Goal: Task Accomplishment & Management: Manage account settings

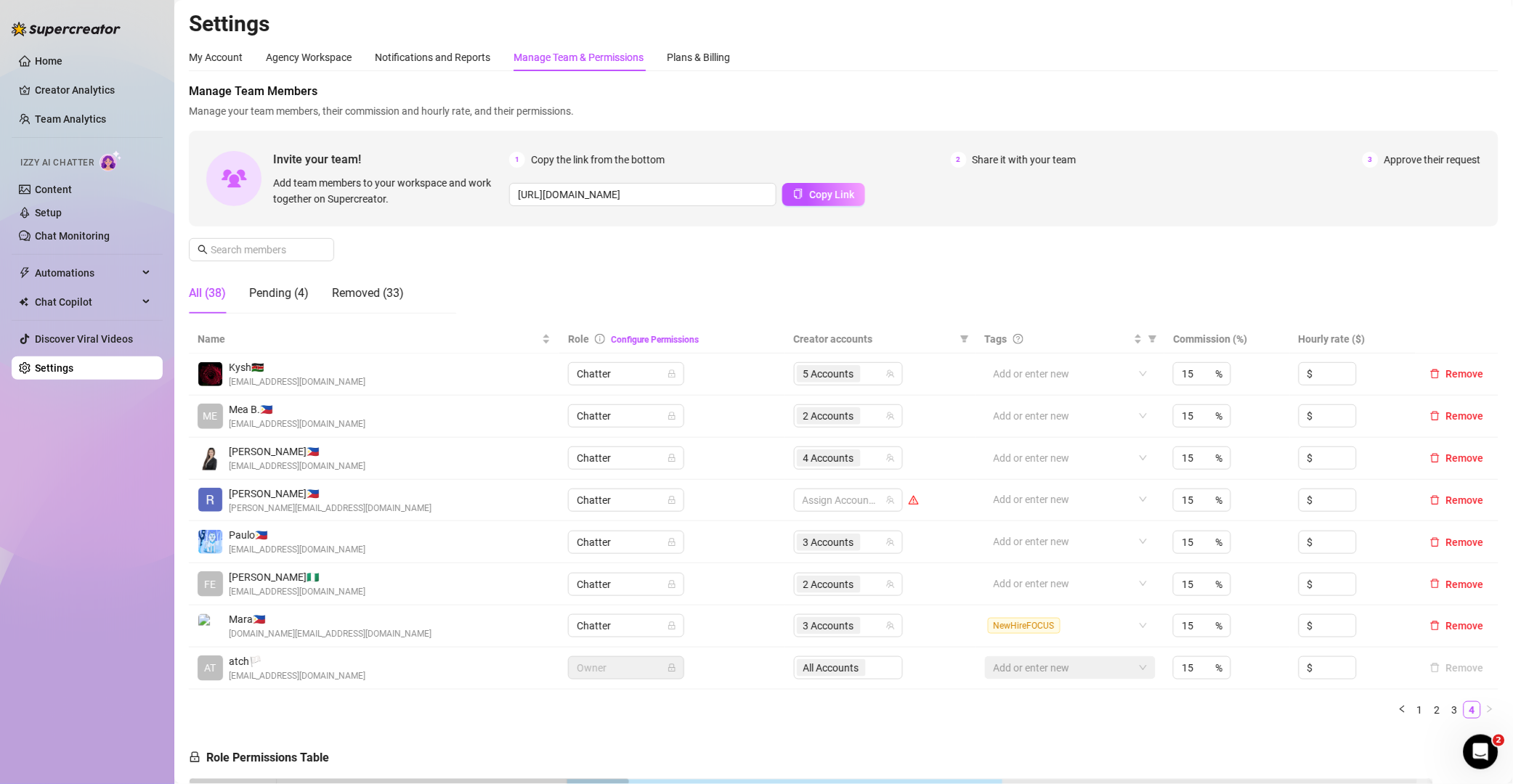
scroll to position [179, 0]
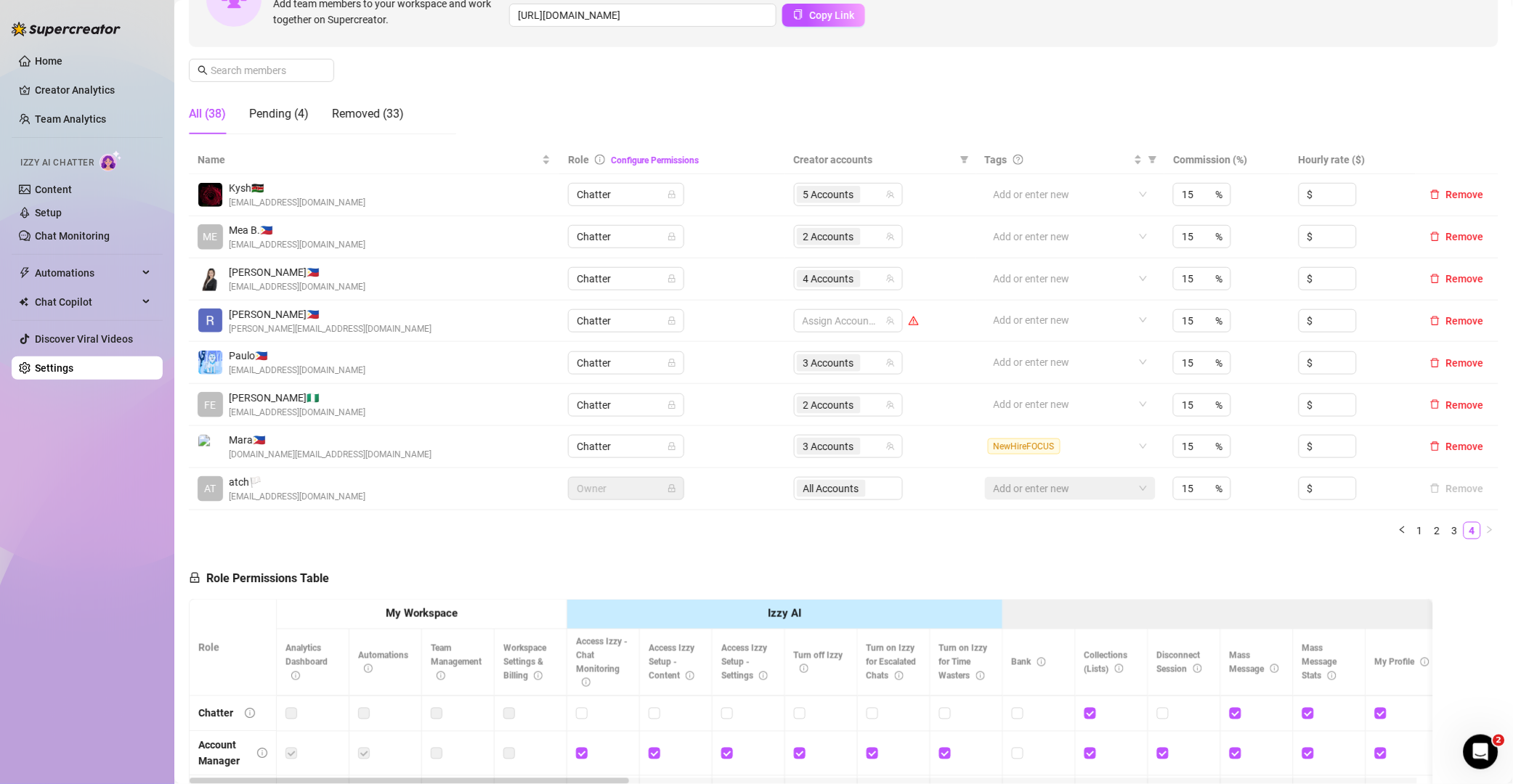
click at [1252, 543] on div "Name Role Configure Permissions Creator accounts Tags Commission (%) Hourly rat…" at bounding box center [843, 348] width 1309 height 405
click at [1429, 524] on link "2" at bounding box center [1437, 530] width 16 height 16
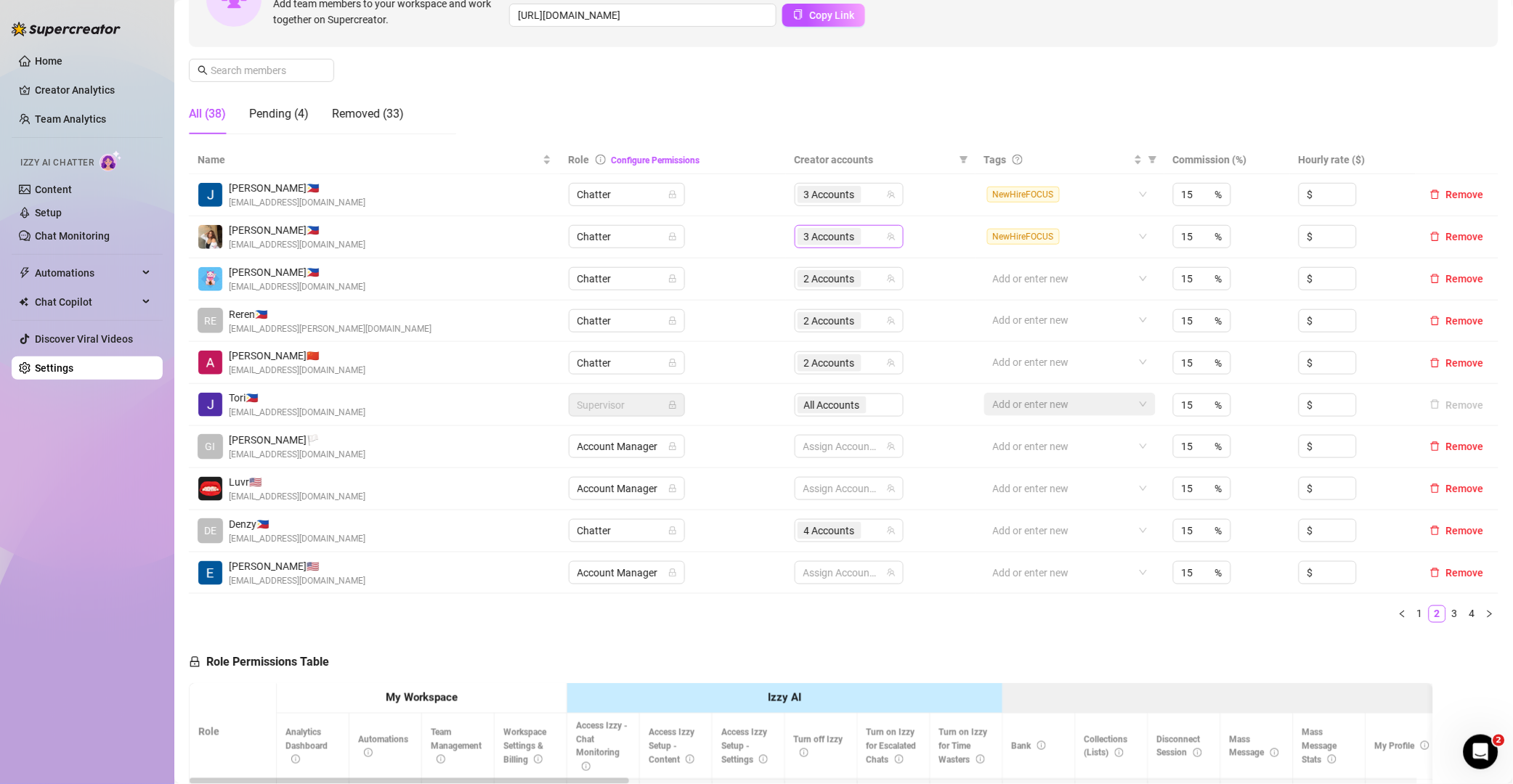
click at [865, 232] on input "search" at bounding box center [866, 236] width 3 height 17
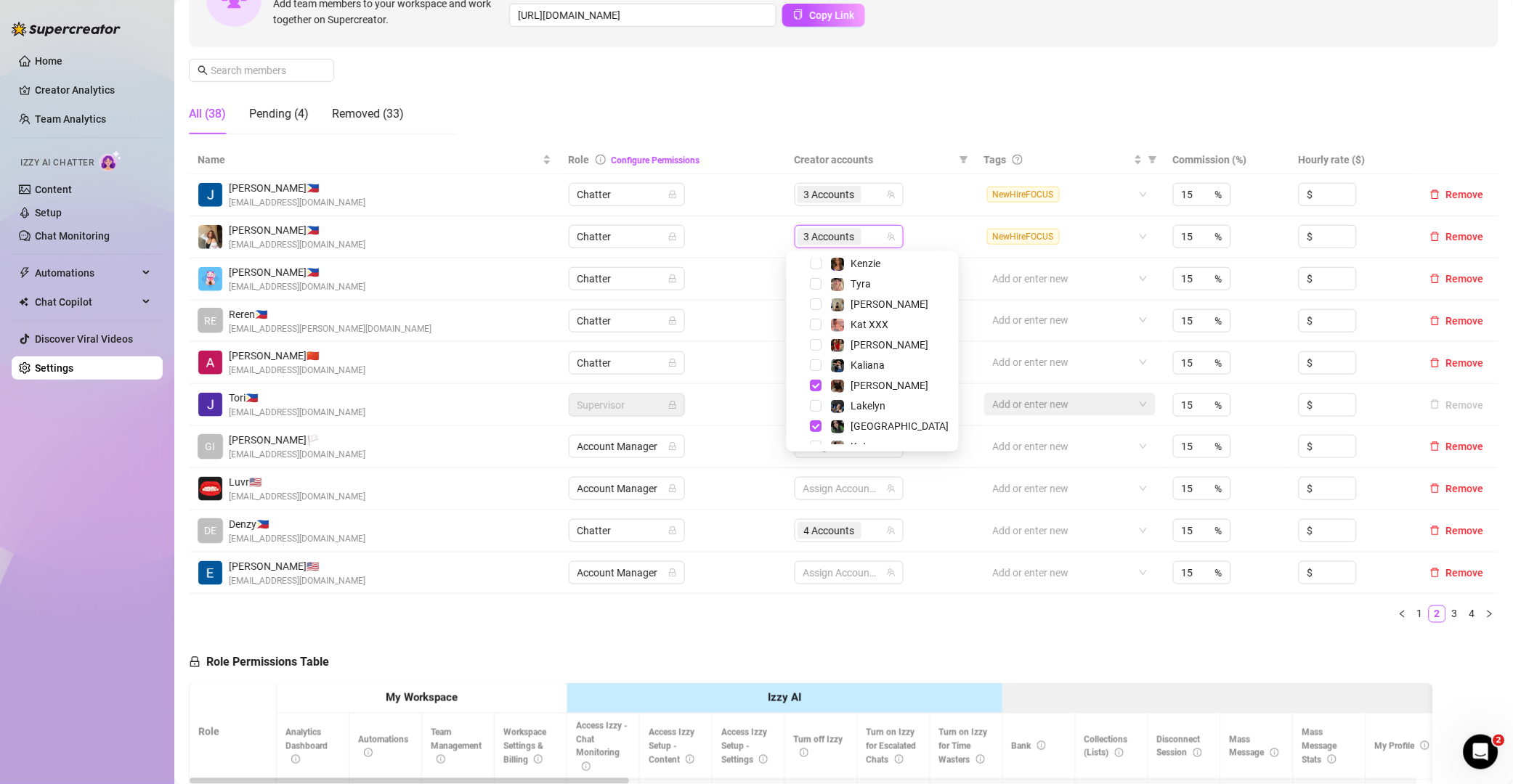
scroll to position [147, 0]
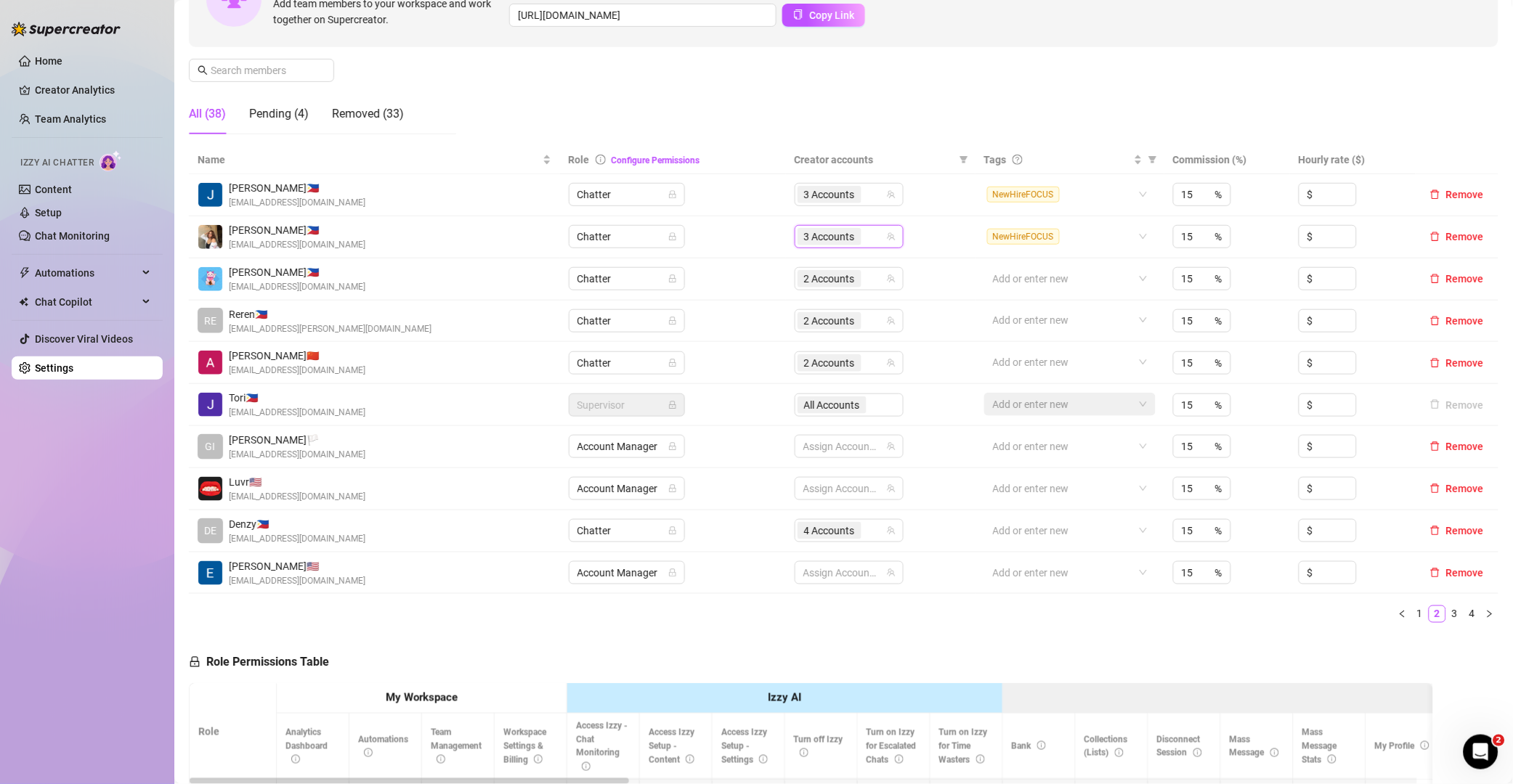
click at [947, 608] on ul "1 2 3 4" at bounding box center [843, 614] width 1309 height 17
click at [1412, 612] on link "1" at bounding box center [1419, 613] width 16 height 16
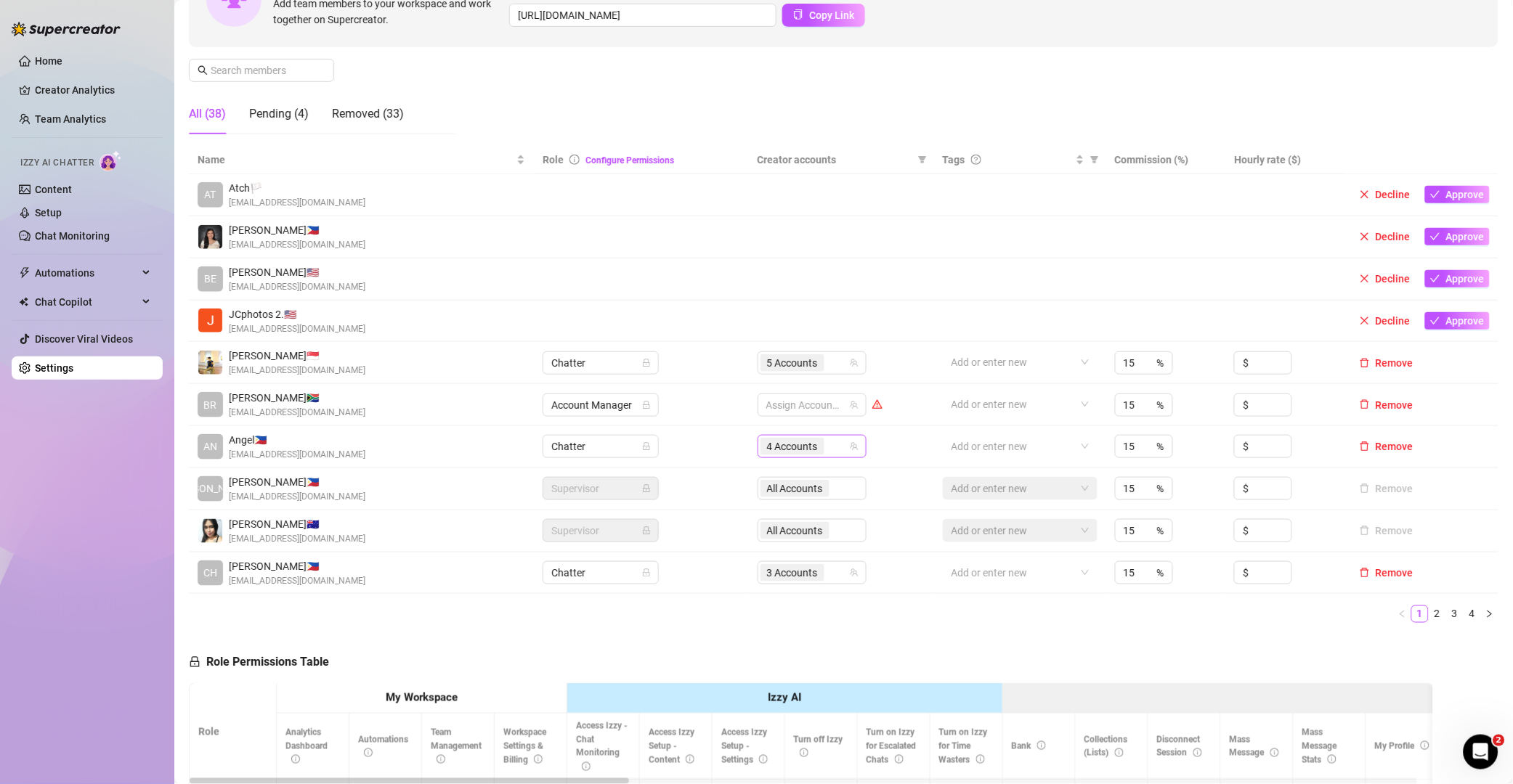
click at [833, 439] on div "4 Accounts" at bounding box center [804, 446] width 88 height 20
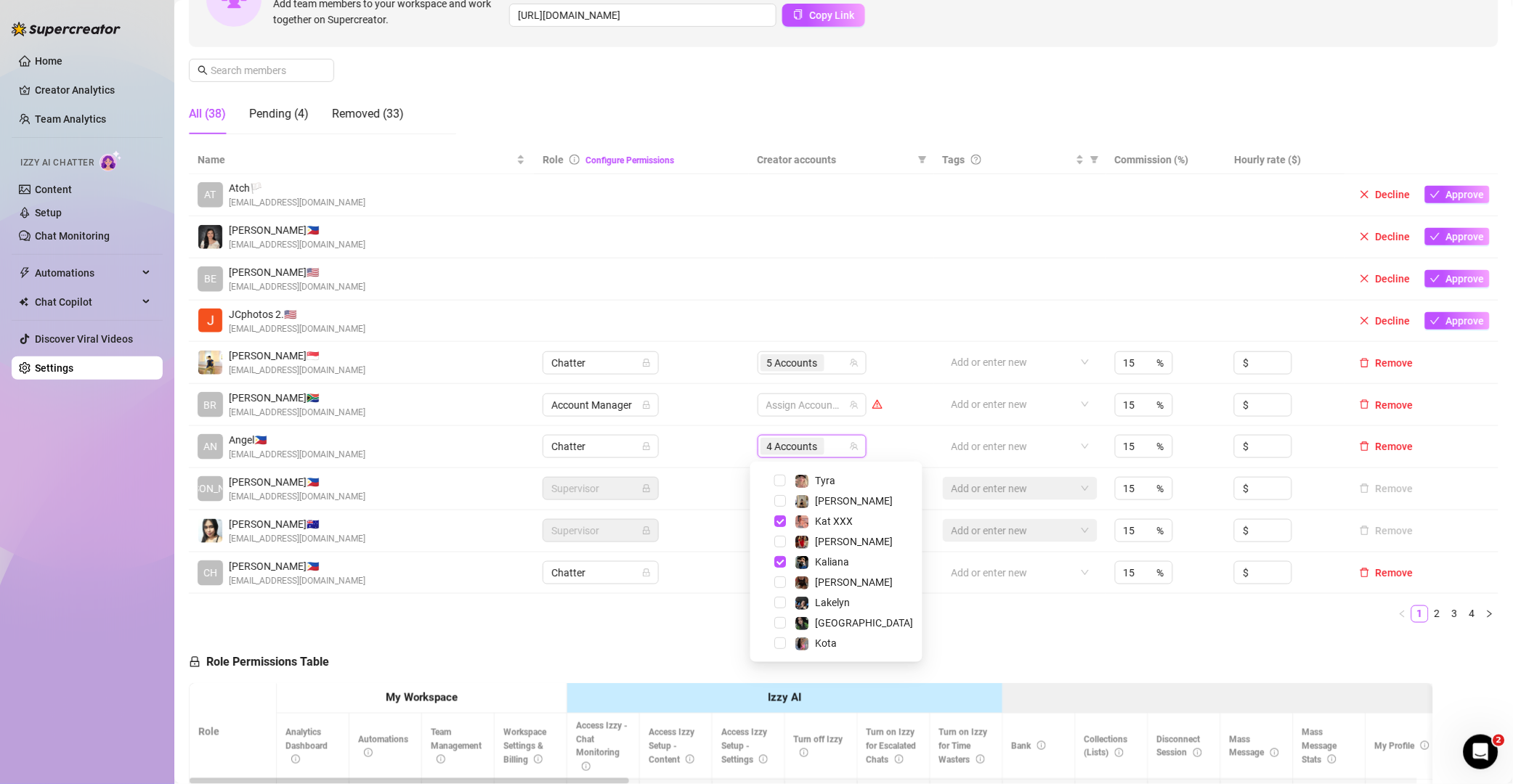
scroll to position [158, 0]
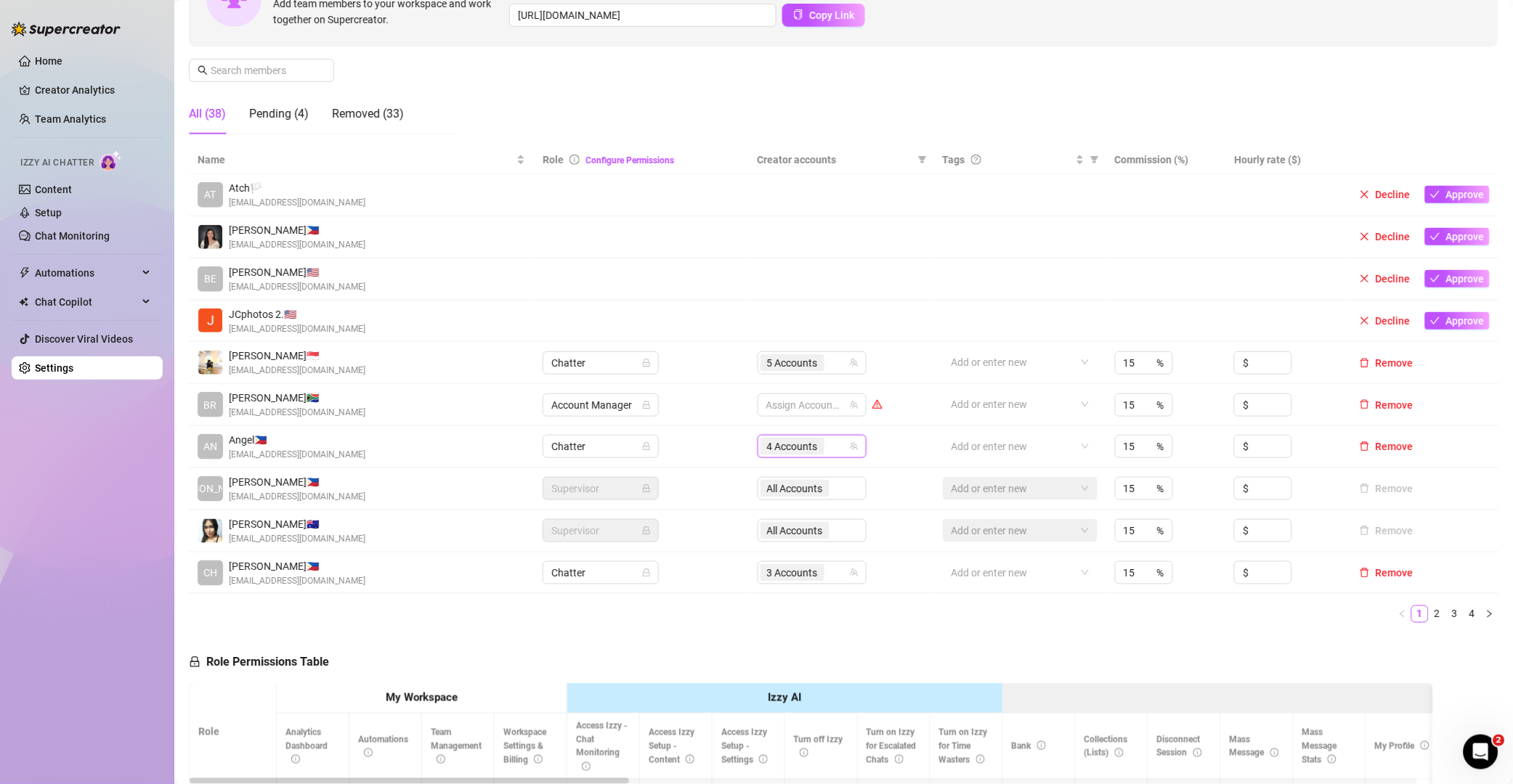
click at [1048, 623] on ul "1 2 3 4" at bounding box center [843, 614] width 1309 height 17
click at [1446, 614] on link "3" at bounding box center [1454, 613] width 16 height 16
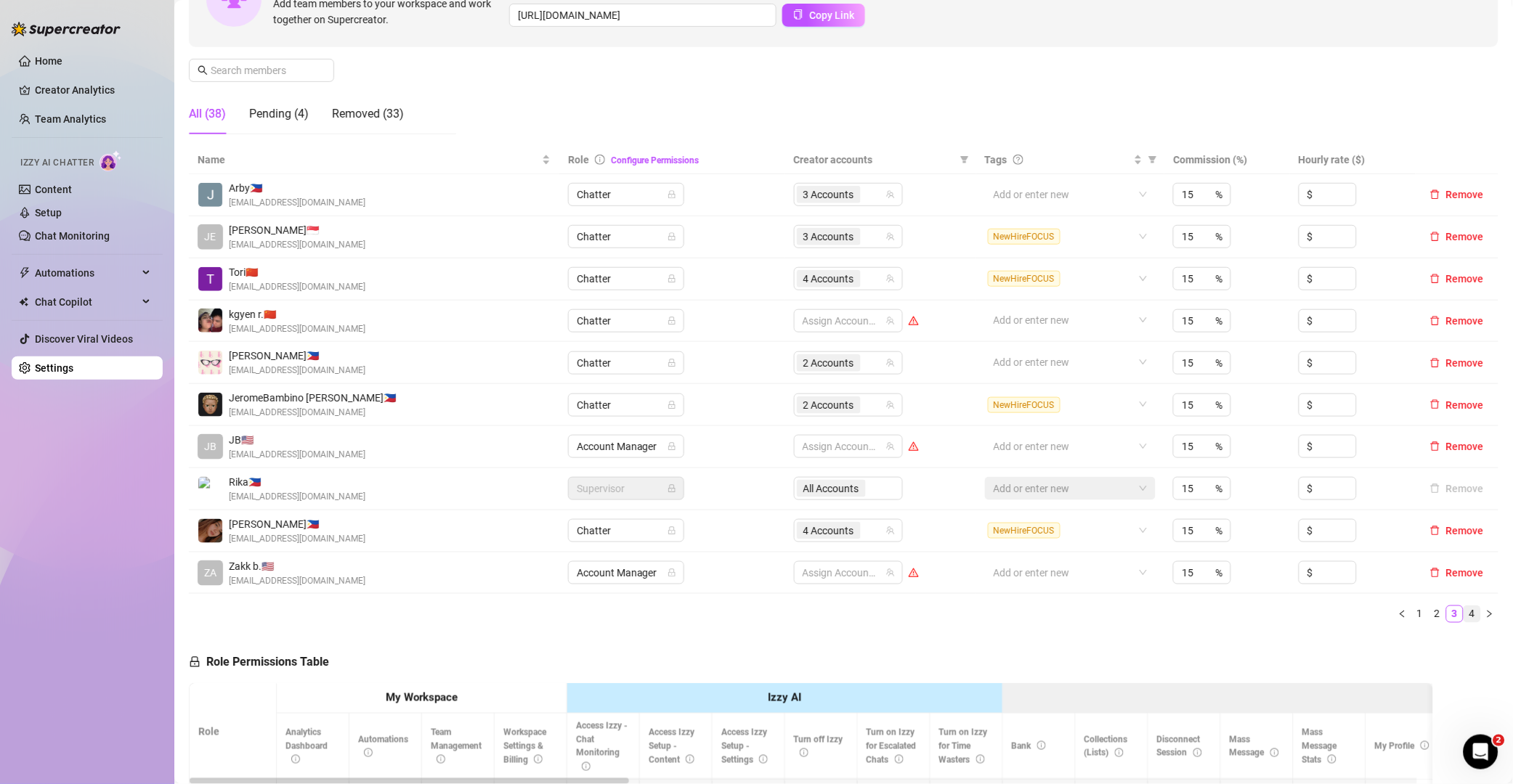
click at [1464, 614] on link "4" at bounding box center [1472, 613] width 16 height 16
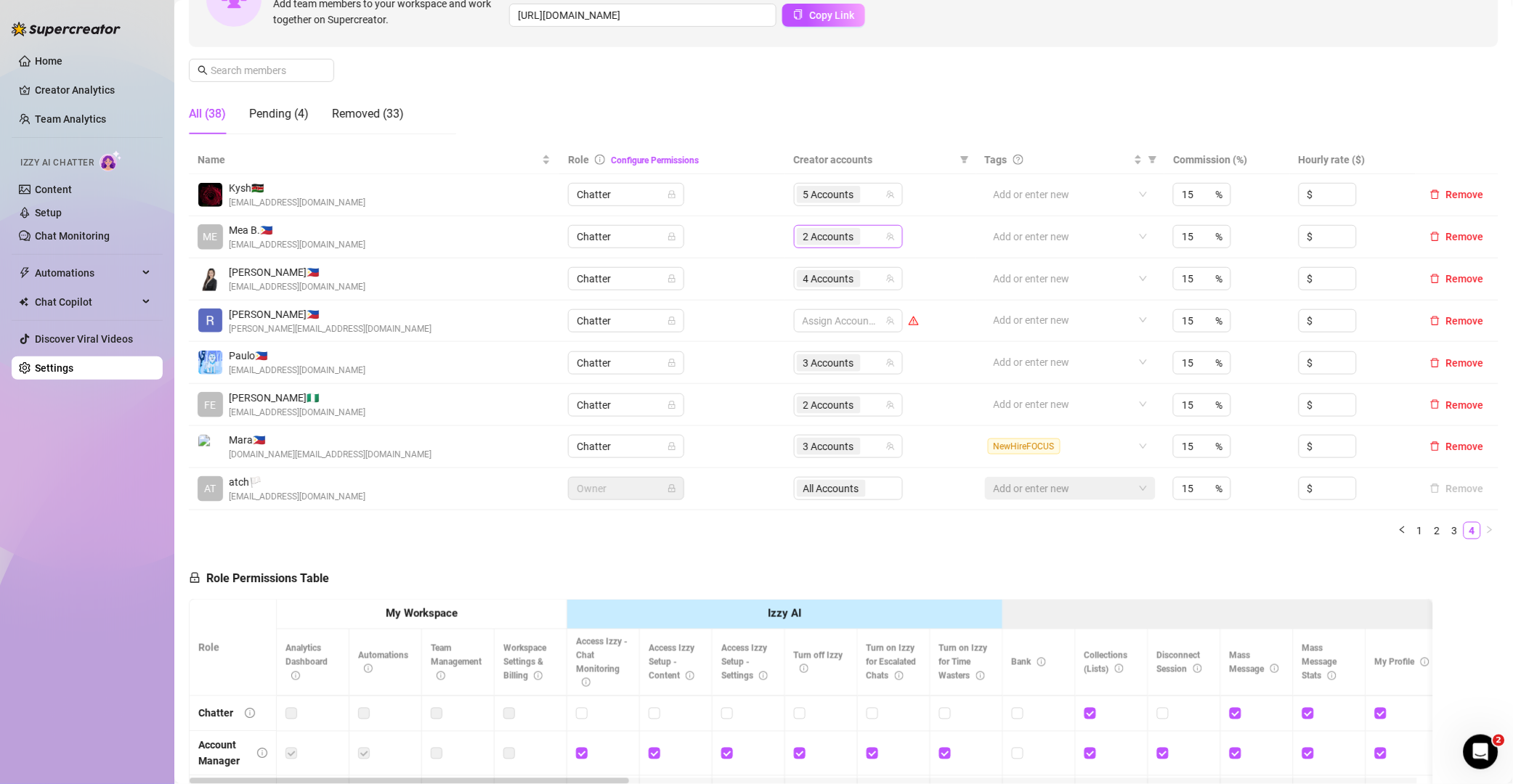
click at [864, 237] on input "search" at bounding box center [865, 236] width 3 height 17
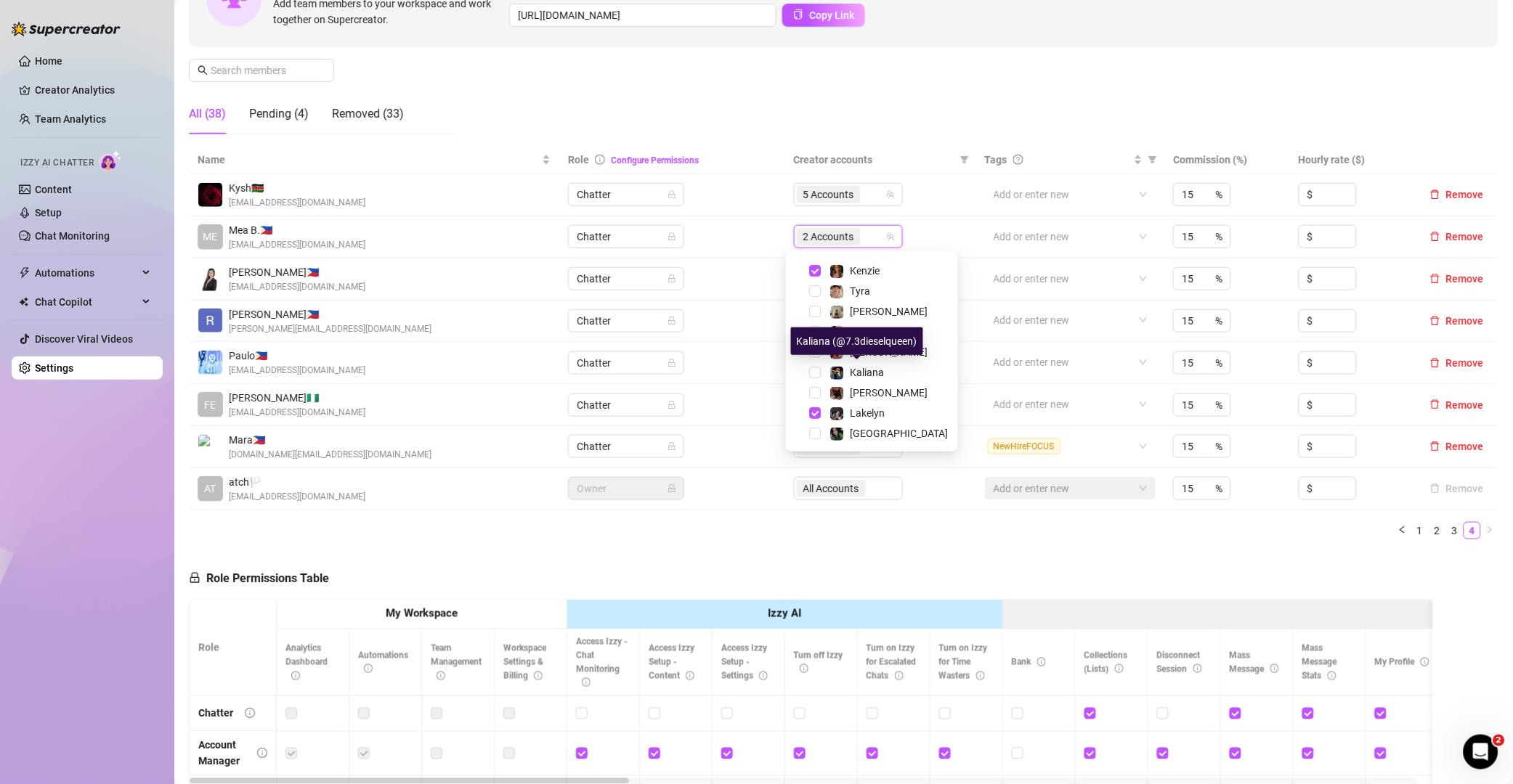
scroll to position [138, 0]
click at [906, 573] on div "Role Permissions Table Role My Workspace Izzy AI OnlyFans Side Menu OnlyFans Ch…" at bounding box center [811, 759] width 1244 height 418
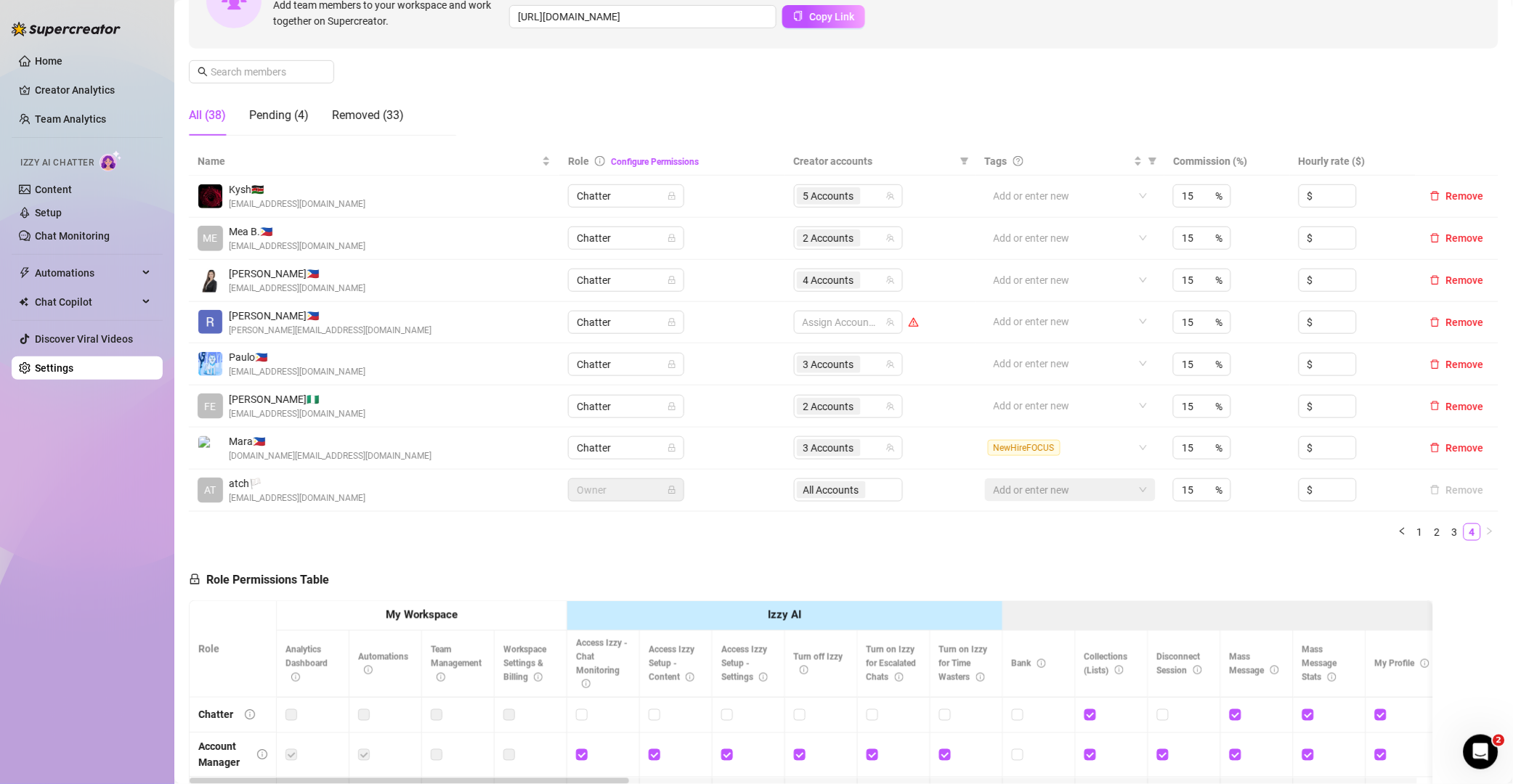
scroll to position [172, 0]
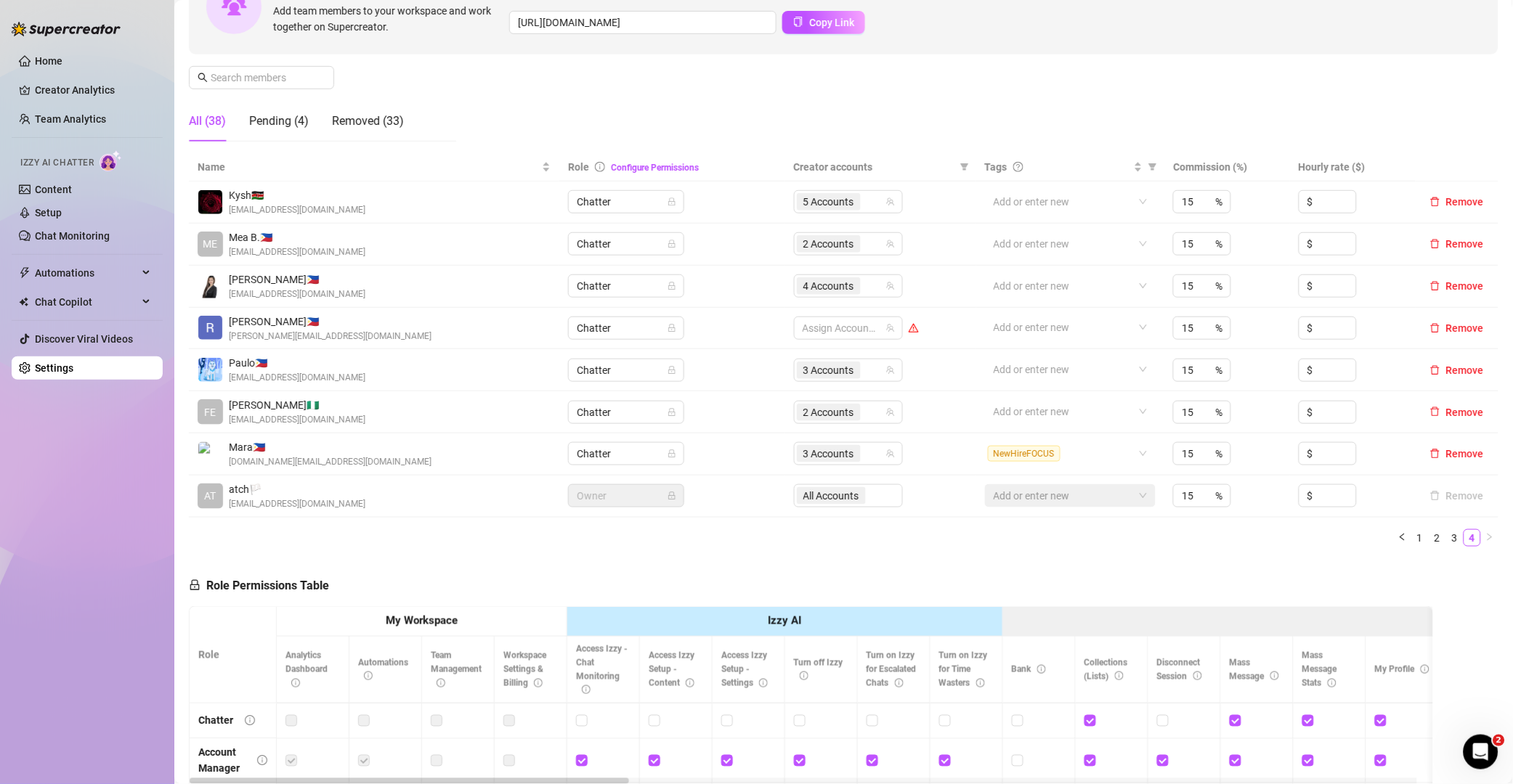
click at [1008, 568] on div "Role Permissions Table Role My Workspace Izzy AI OnlyFans Side Menu OnlyFans Ch…" at bounding box center [811, 767] width 1244 height 418
click at [1429, 532] on link "2" at bounding box center [1437, 537] width 16 height 16
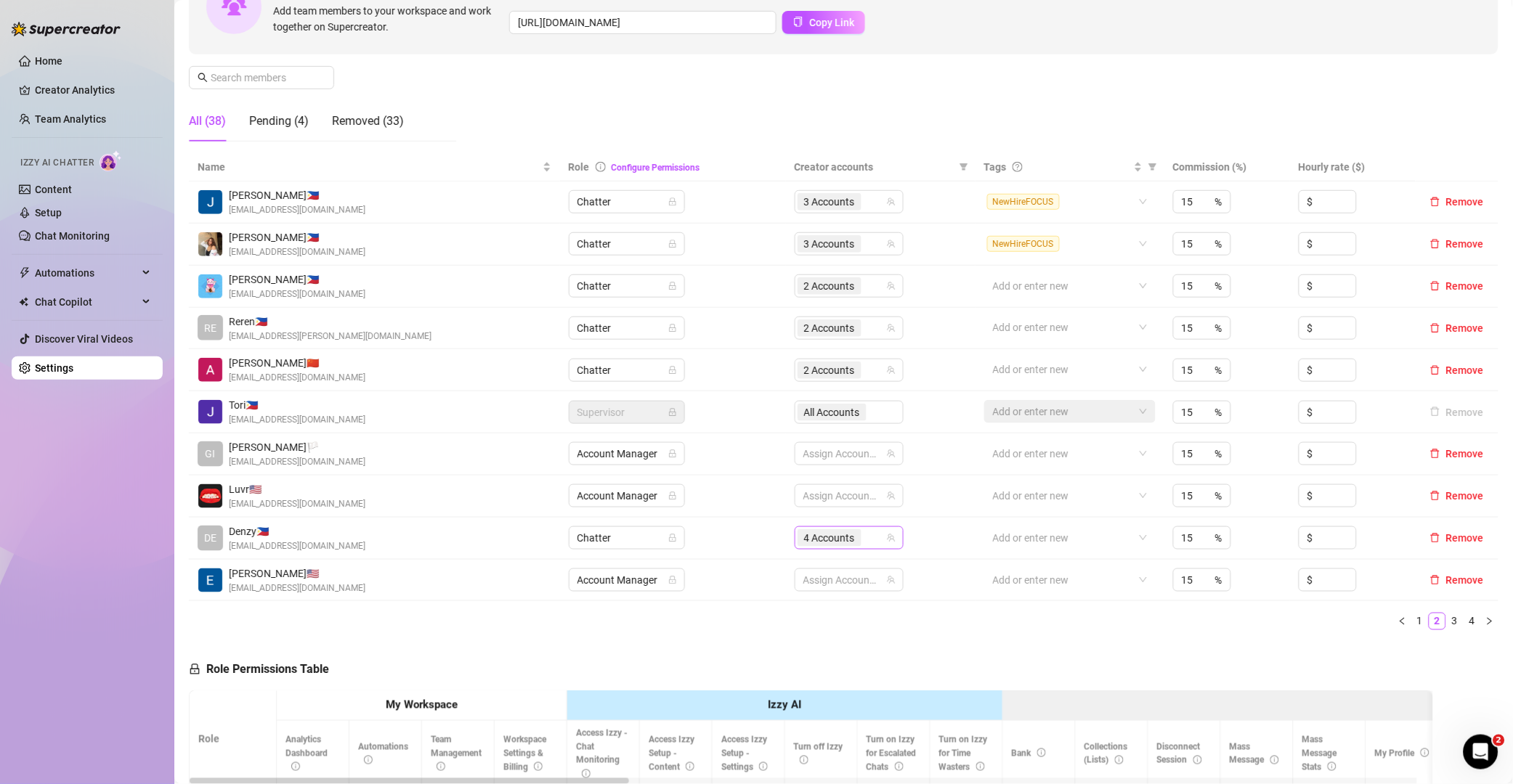
click at [877, 541] on div "4 Accounts" at bounding box center [848, 538] width 109 height 23
click at [867, 535] on div "4 Accounts" at bounding box center [840, 537] width 88 height 20
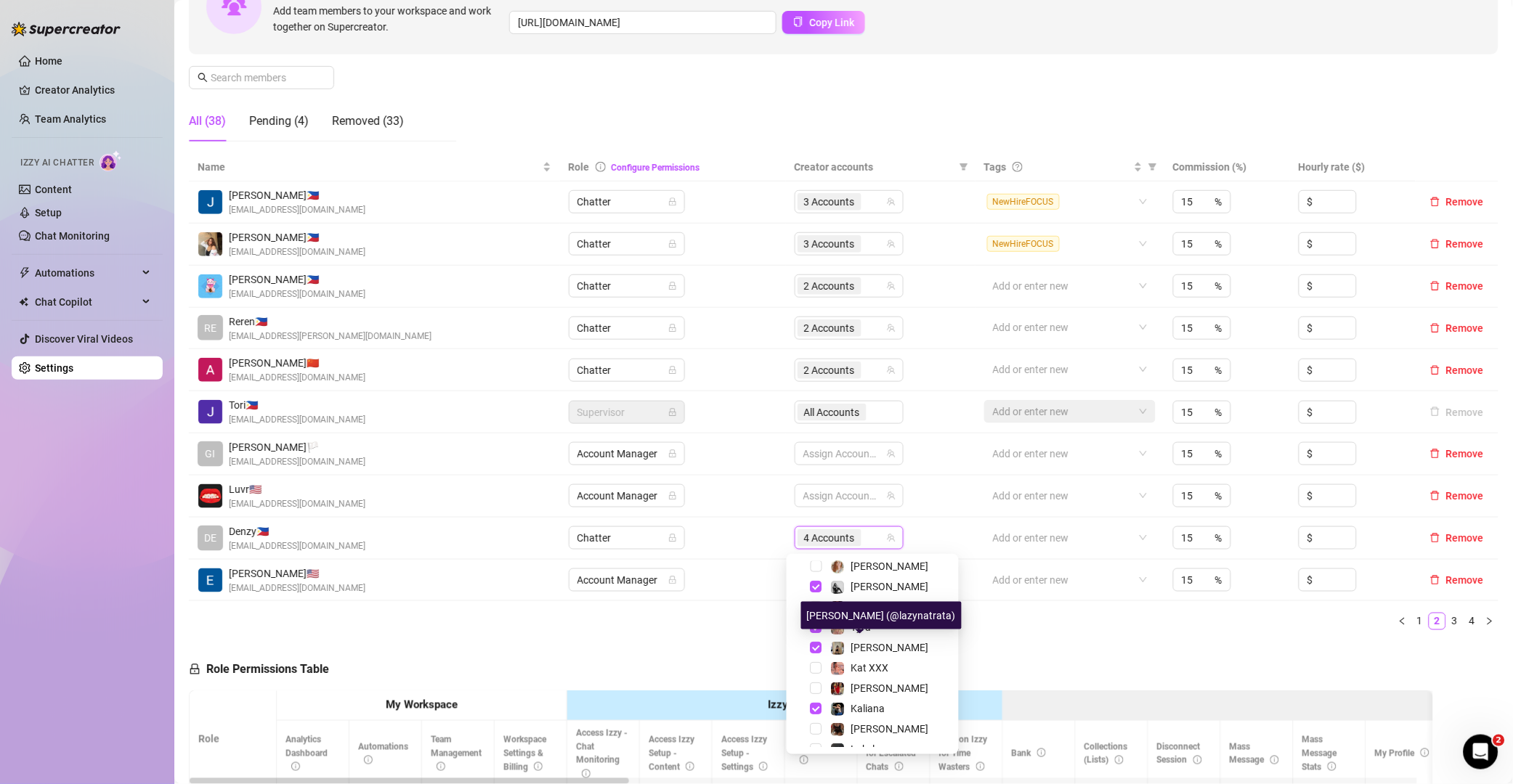
scroll to position [103, 0]
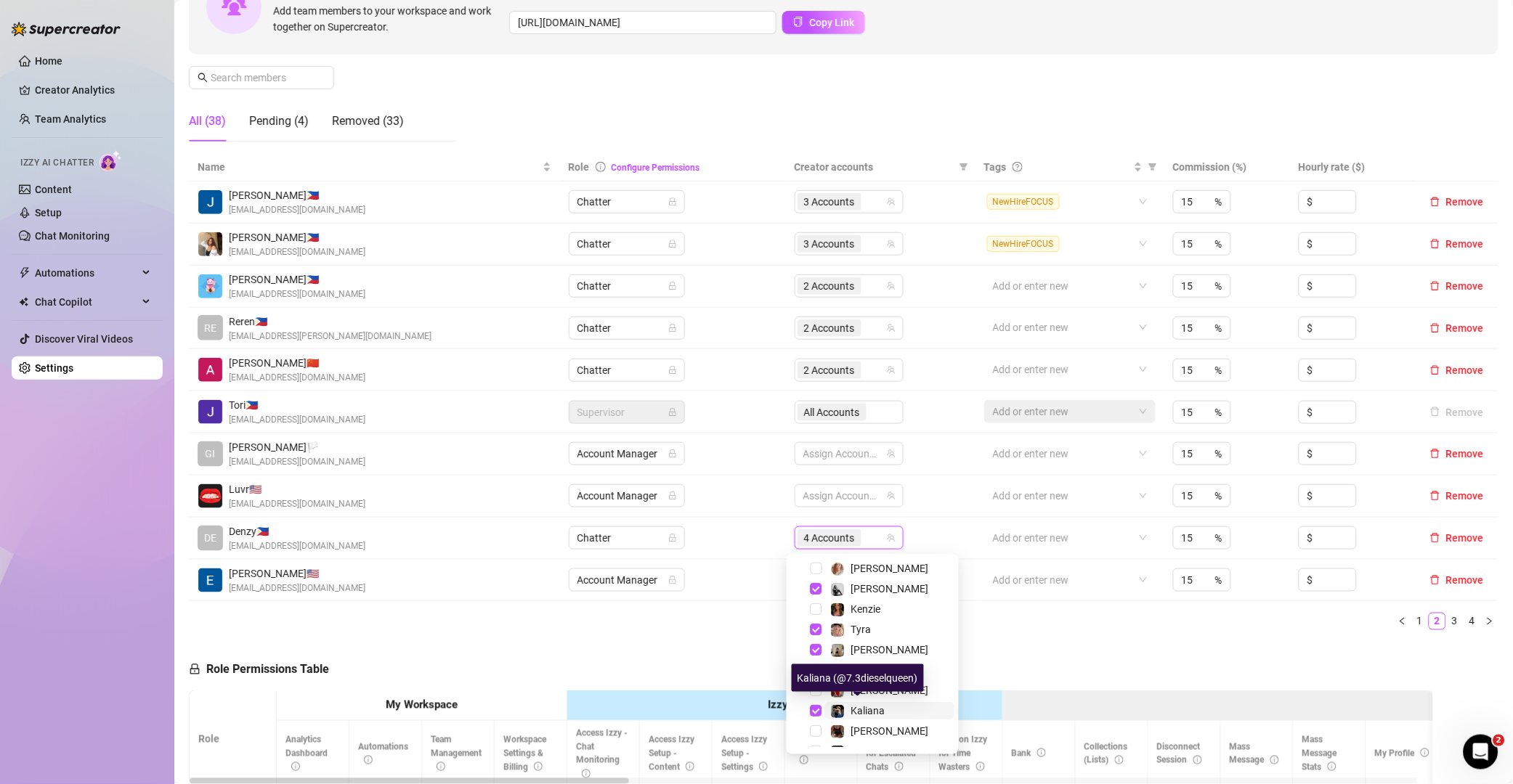
click at [856, 706] on span "Kaliana" at bounding box center [867, 711] width 34 height 12
click at [1177, 635] on div "Name Role Configure Permissions Creator accounts Tags Commission (%) Hourly rat…" at bounding box center [843, 397] width 1309 height 488
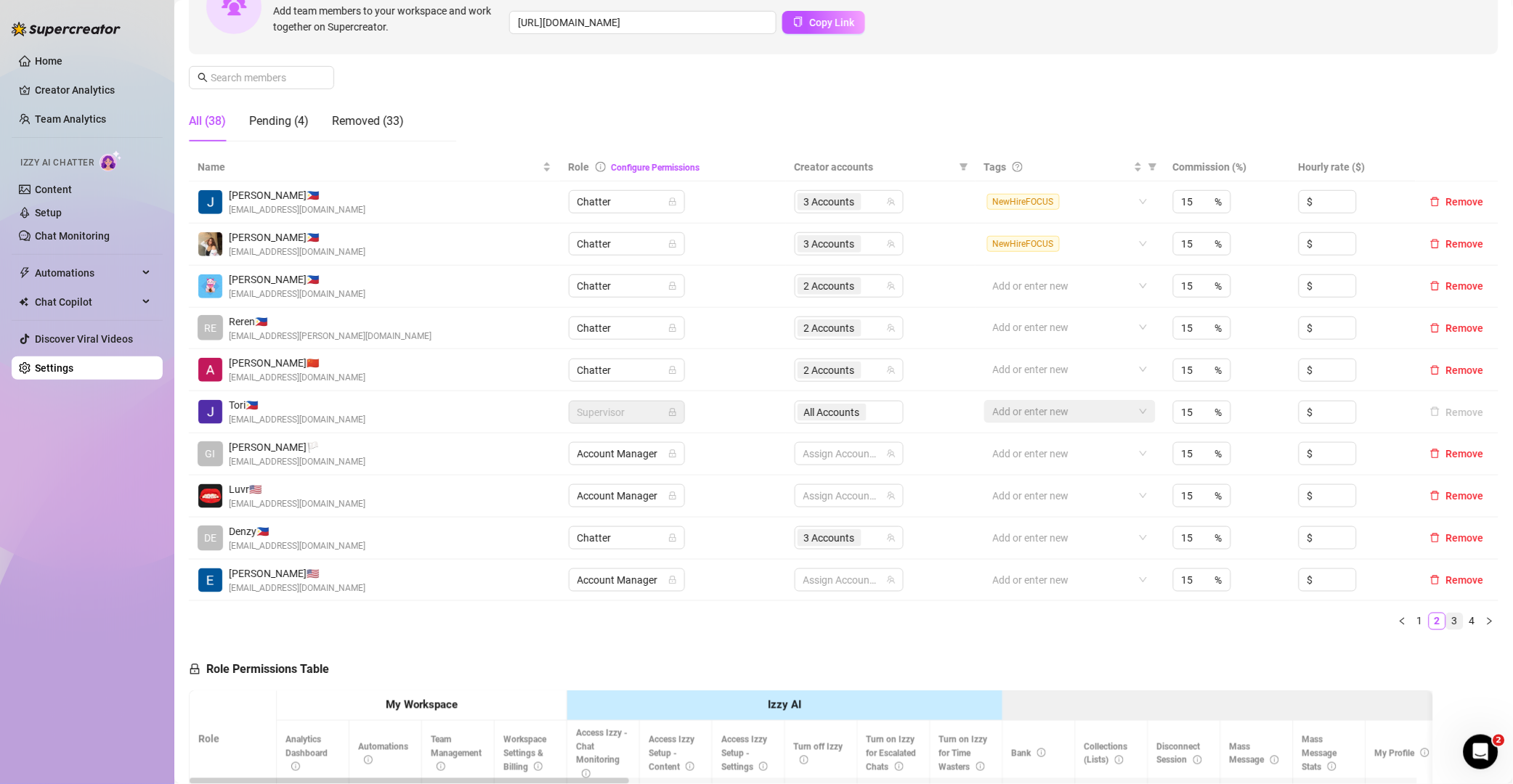
click at [1446, 617] on link "3" at bounding box center [1454, 621] width 16 height 16
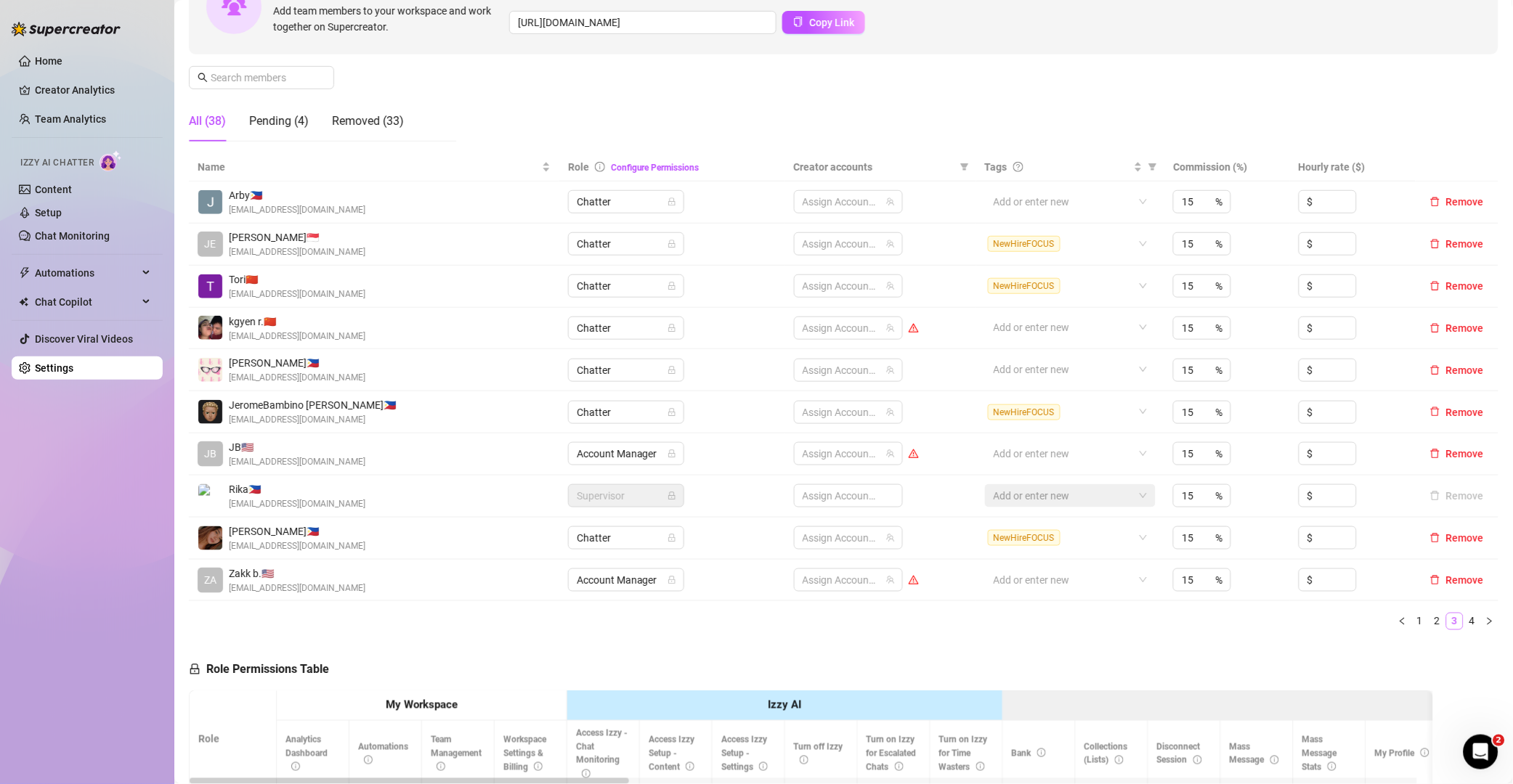
click at [1446, 622] on link "3" at bounding box center [1454, 621] width 16 height 16
click at [864, 420] on div "2 Accounts" at bounding box center [840, 412] width 88 height 20
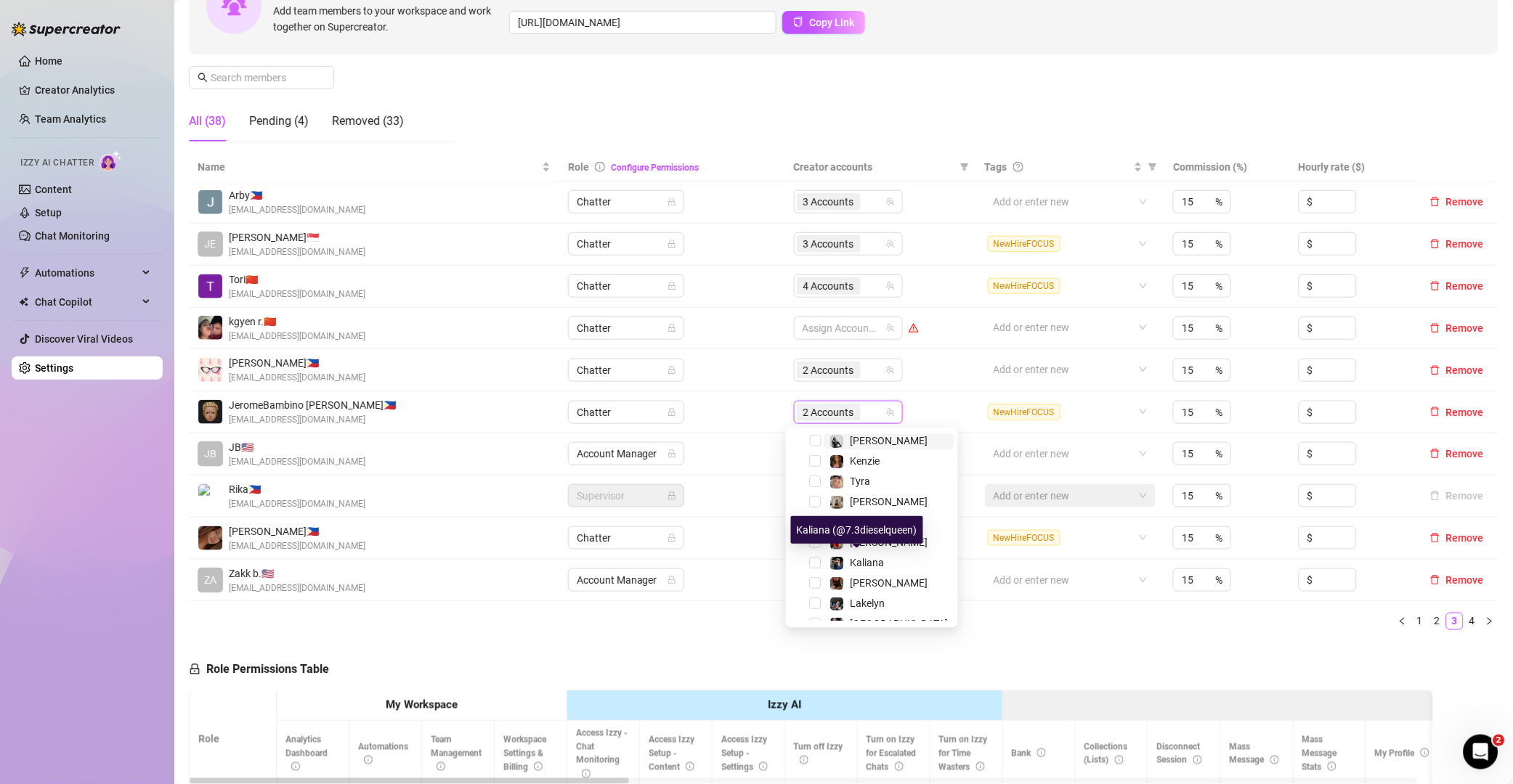
scroll to position [160, 0]
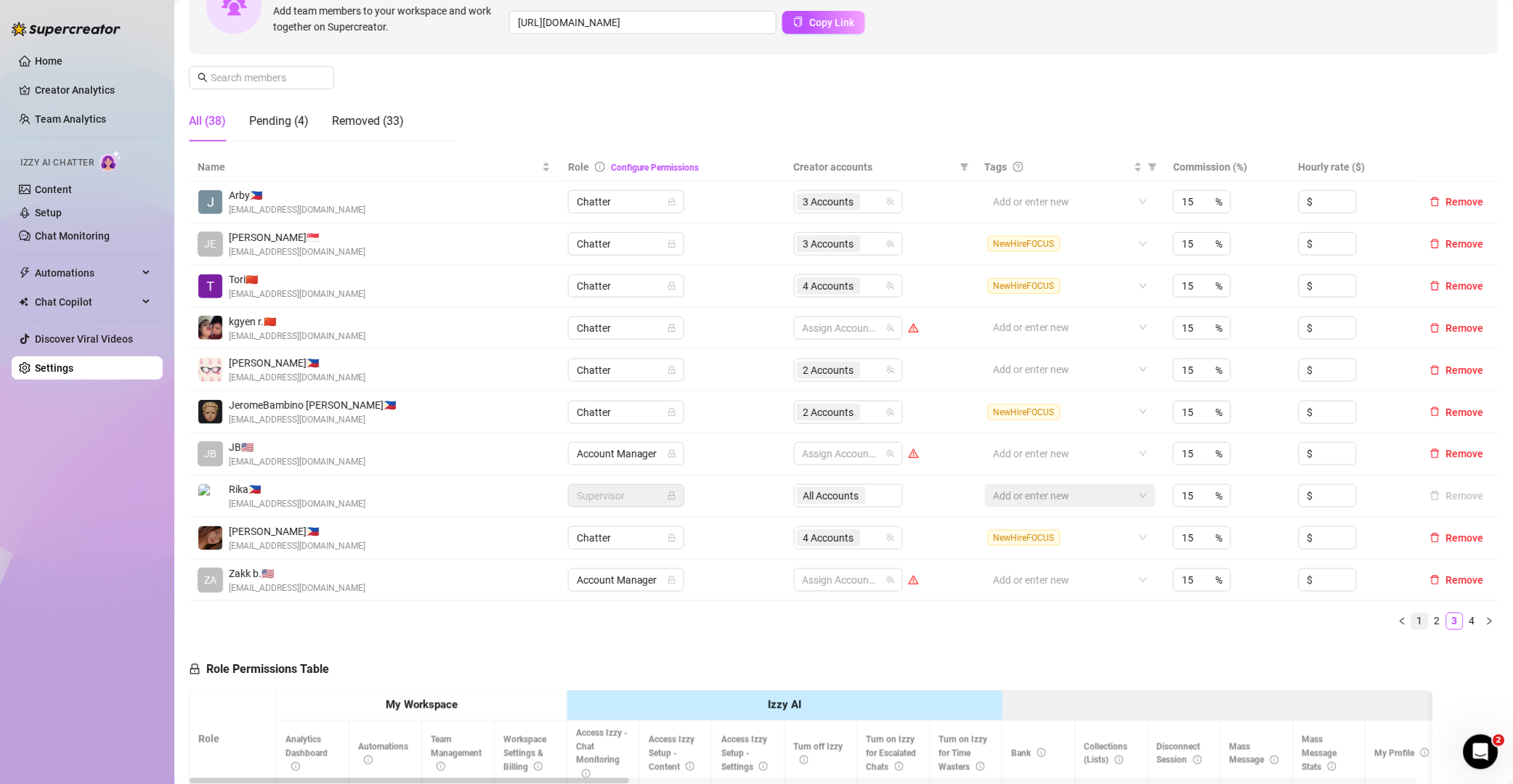
click at [1412, 626] on link "1" at bounding box center [1419, 621] width 16 height 16
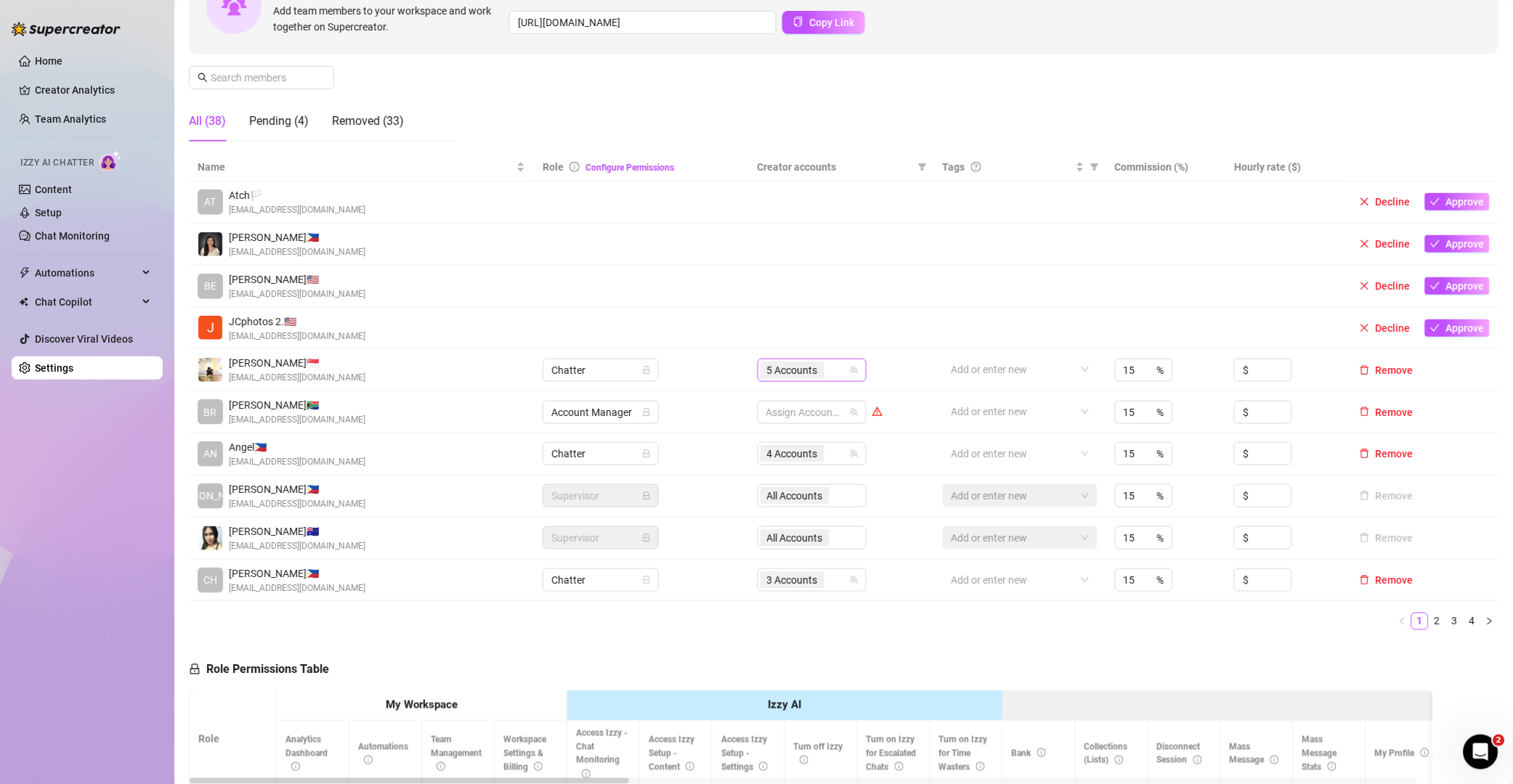
click at [830, 366] on div "5 Accounts" at bounding box center [804, 369] width 88 height 20
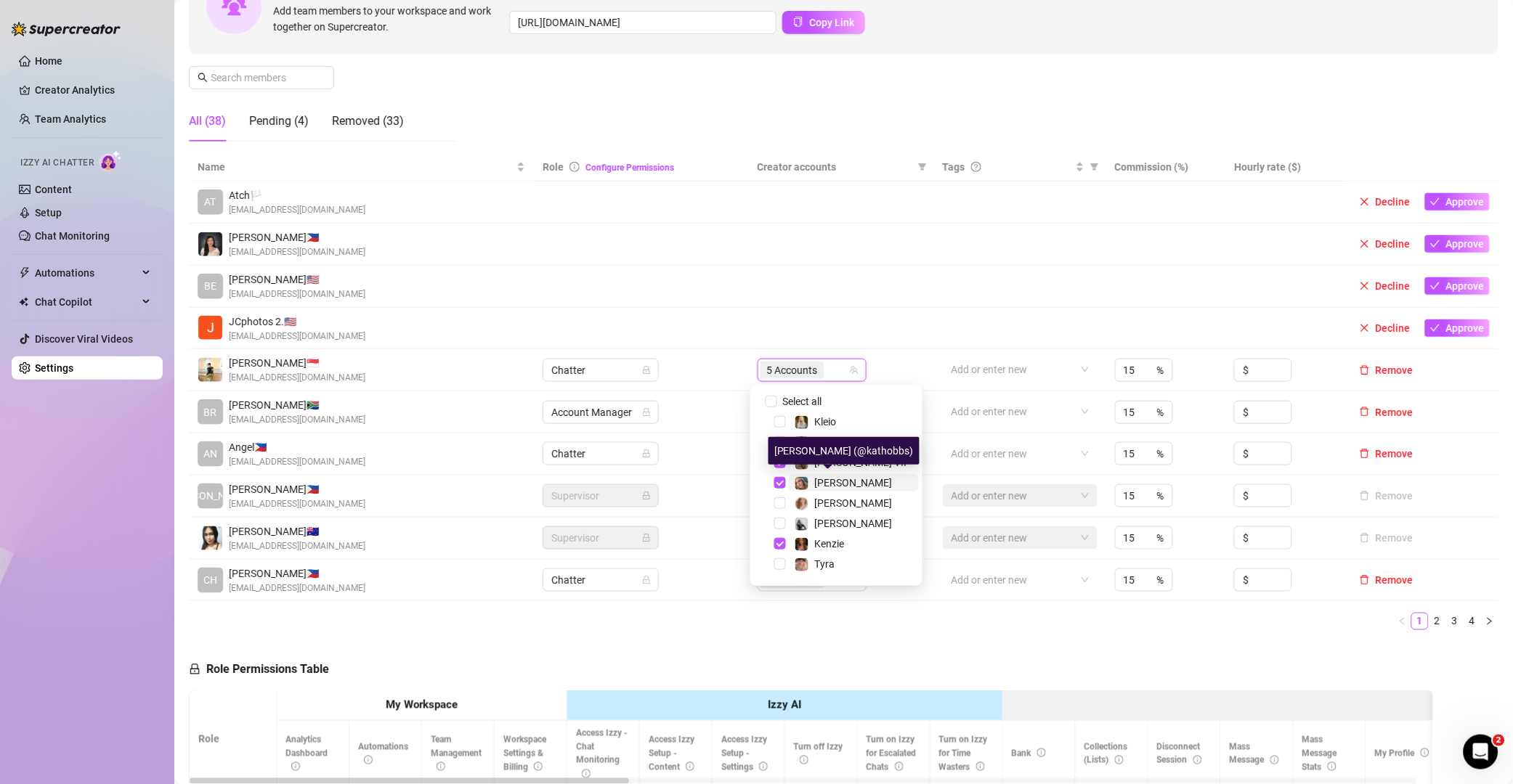
click at [848, 476] on span "[PERSON_NAME]" at bounding box center [853, 482] width 78 height 12
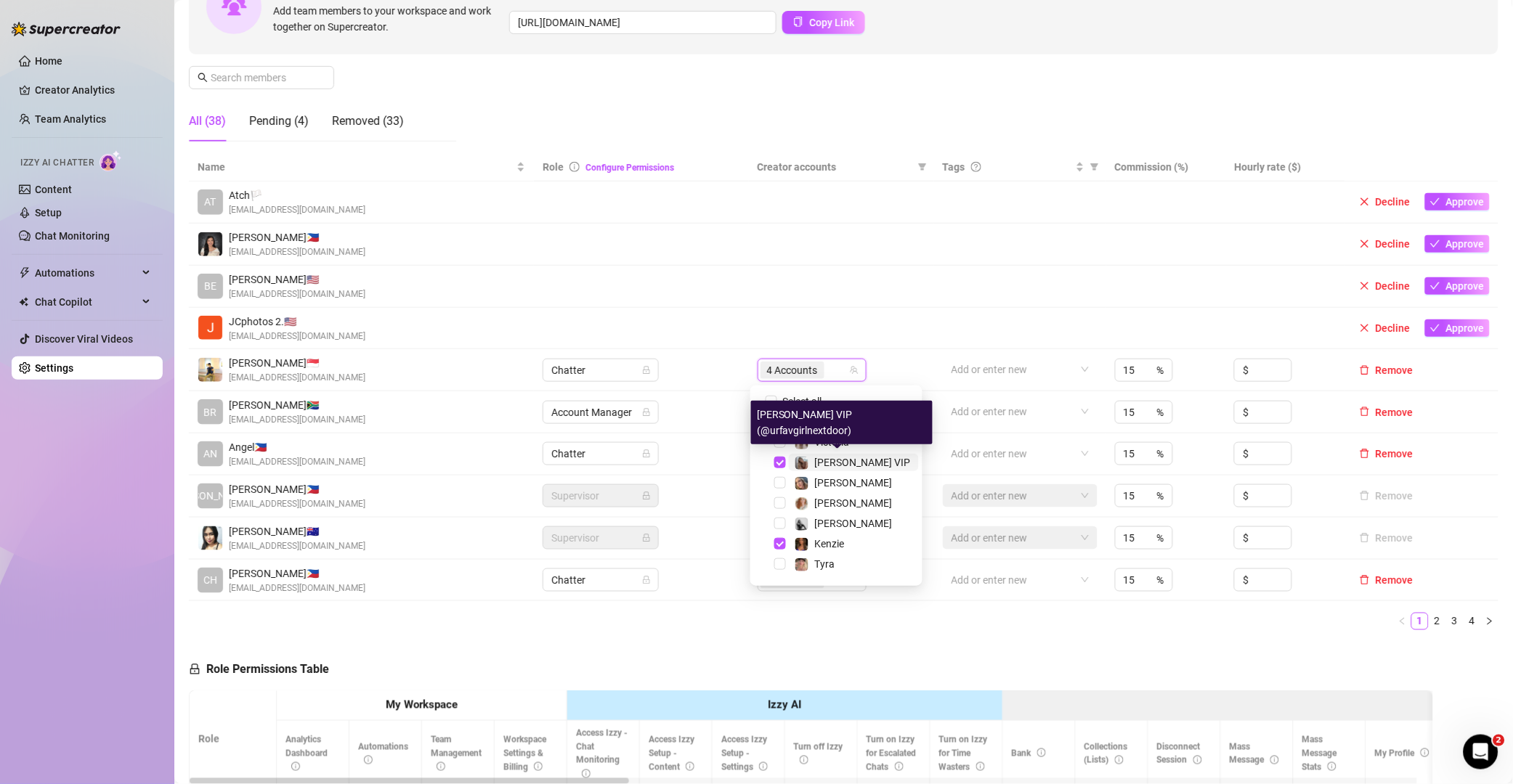
click at [812, 453] on div "[PERSON_NAME] VIP" at bounding box center [852, 462] width 116 height 17
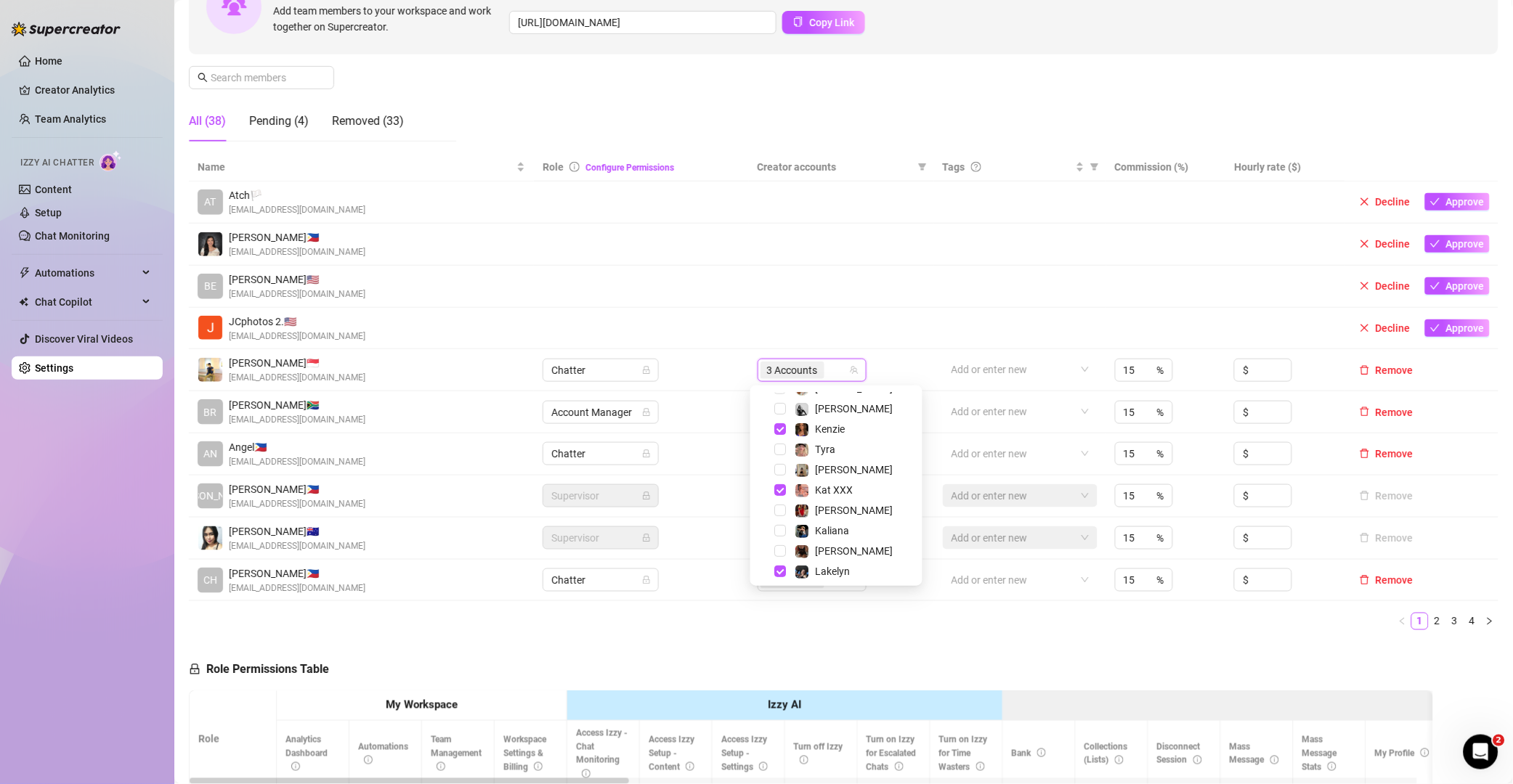
scroll to position [116, 0]
click at [812, 486] on div "Kat XXX" at bounding box center [823, 488] width 58 height 17
click at [1048, 224] on td at bounding box center [1020, 245] width 172 height 42
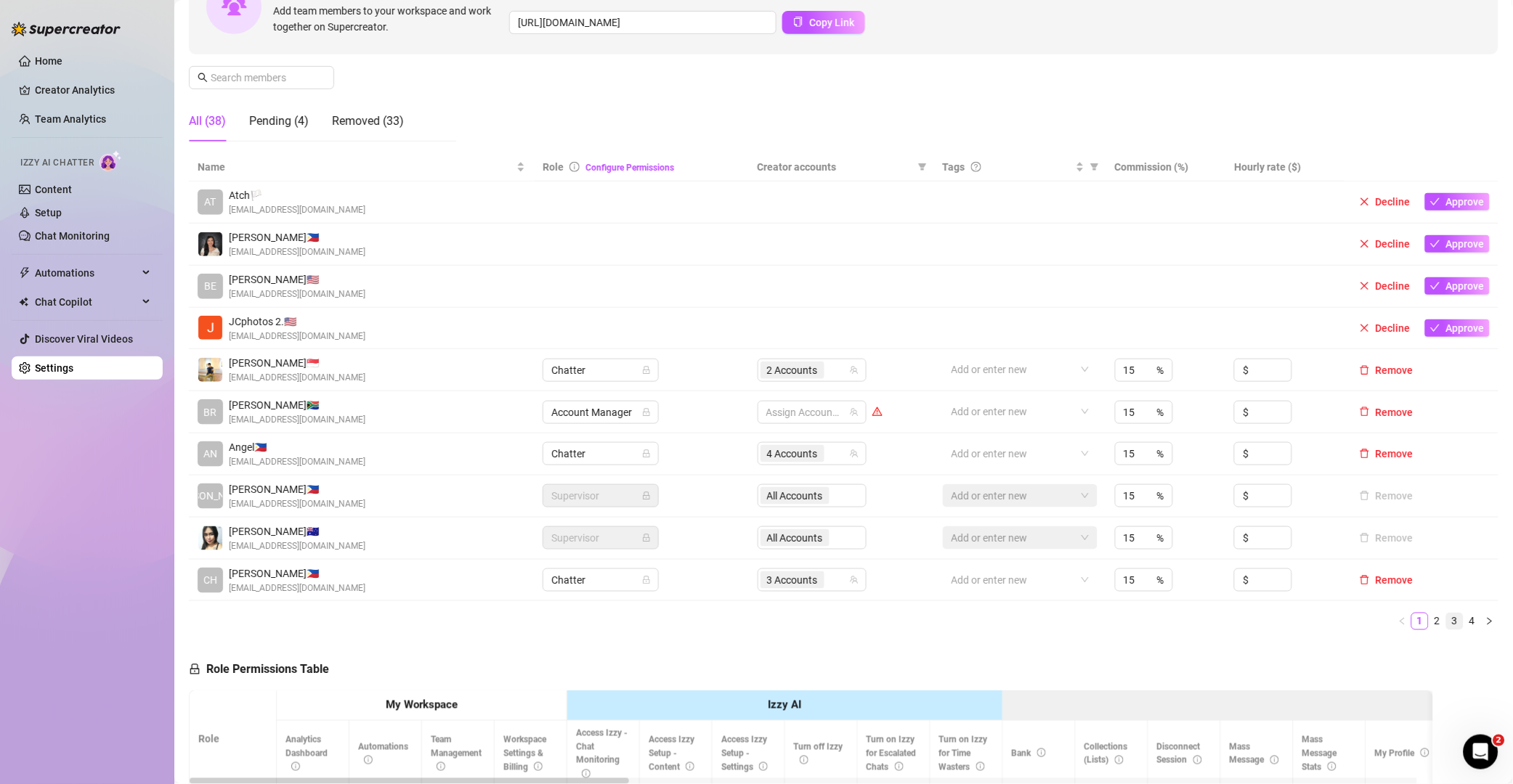
click at [1446, 623] on link "3" at bounding box center [1454, 621] width 16 height 16
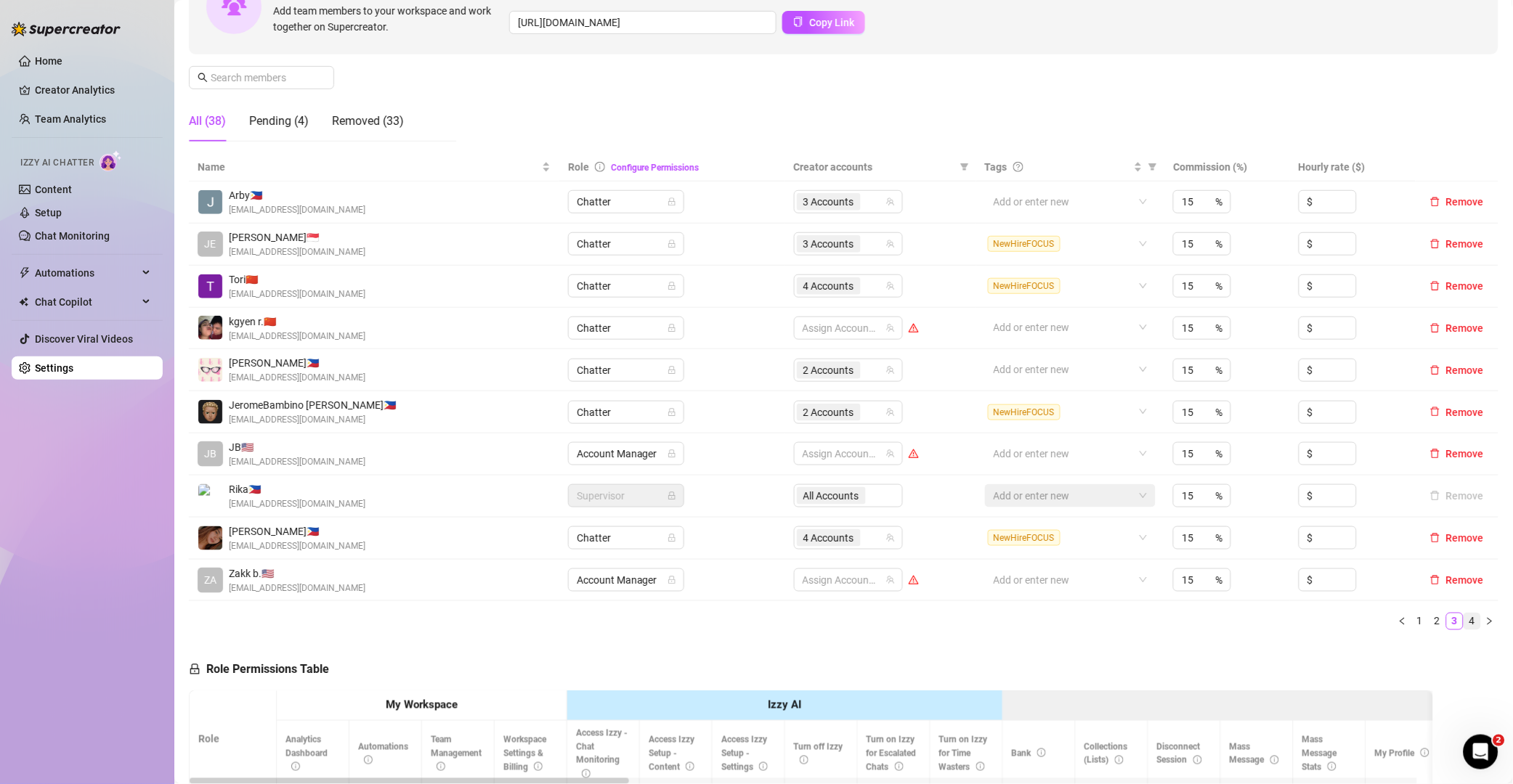
click at [1464, 620] on link "4" at bounding box center [1472, 621] width 16 height 16
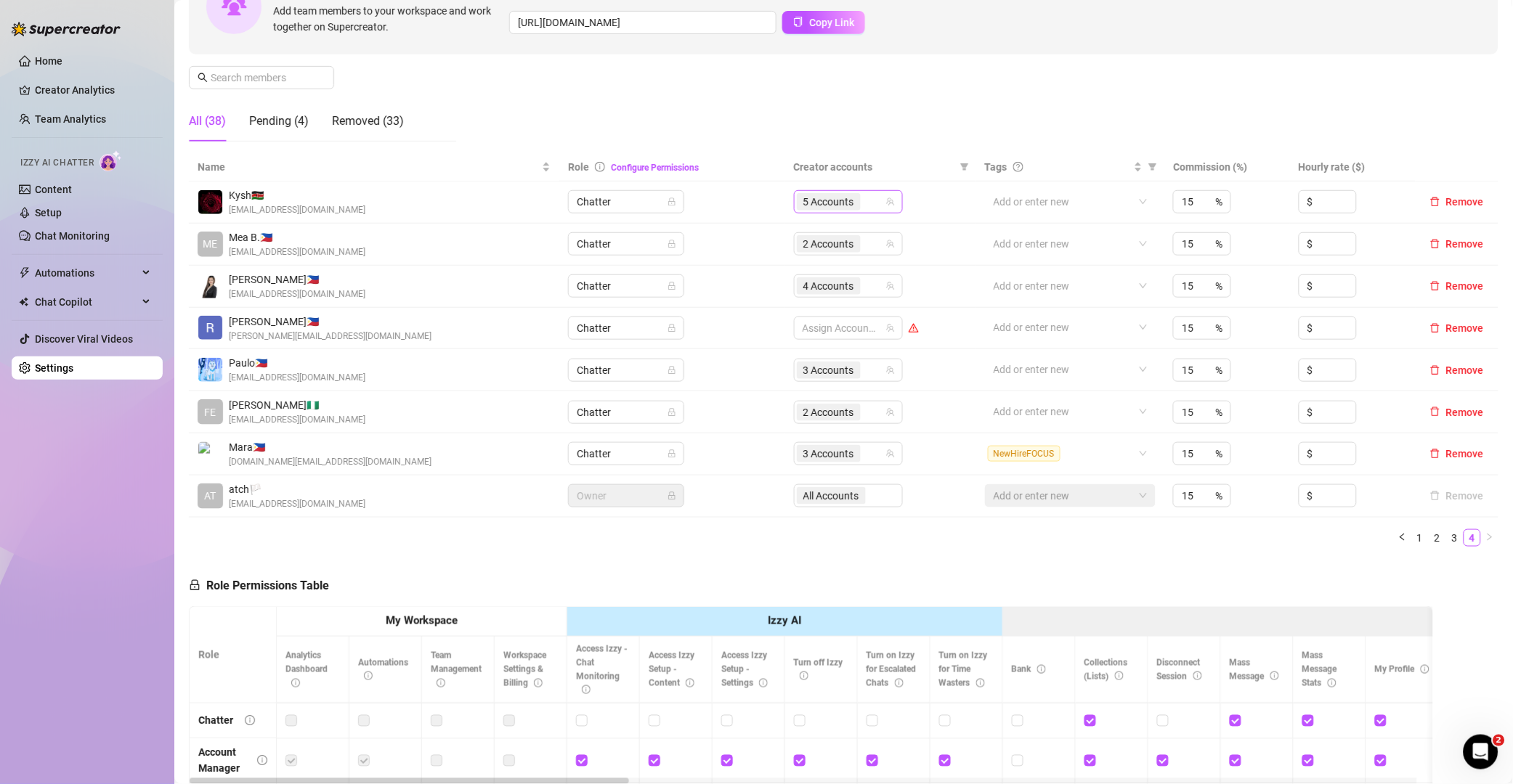
click at [870, 203] on div "5 Accounts" at bounding box center [840, 202] width 88 height 20
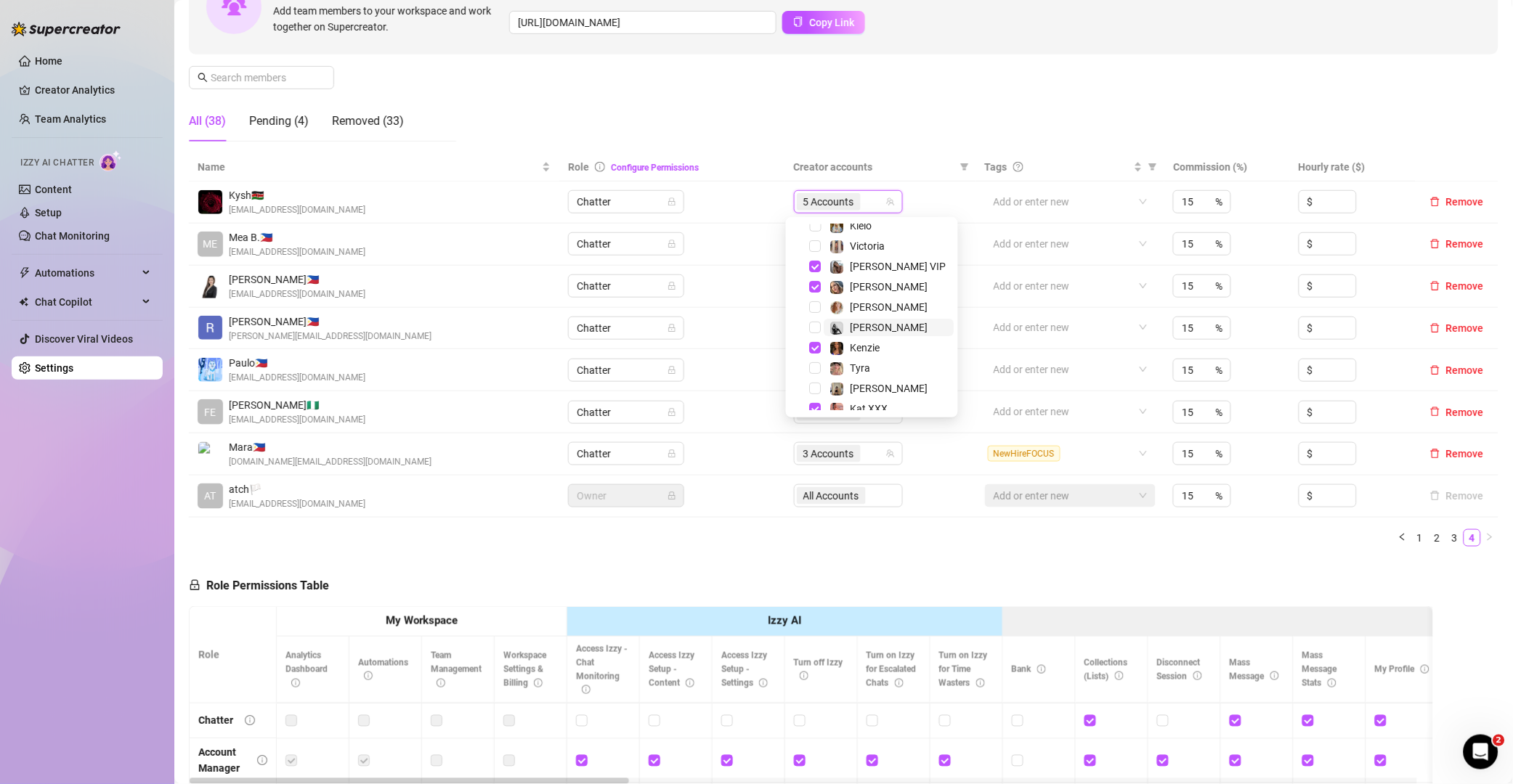
scroll to position [32, 0]
click at [862, 343] on span "Kenzie" at bounding box center [865, 343] width 30 height 12
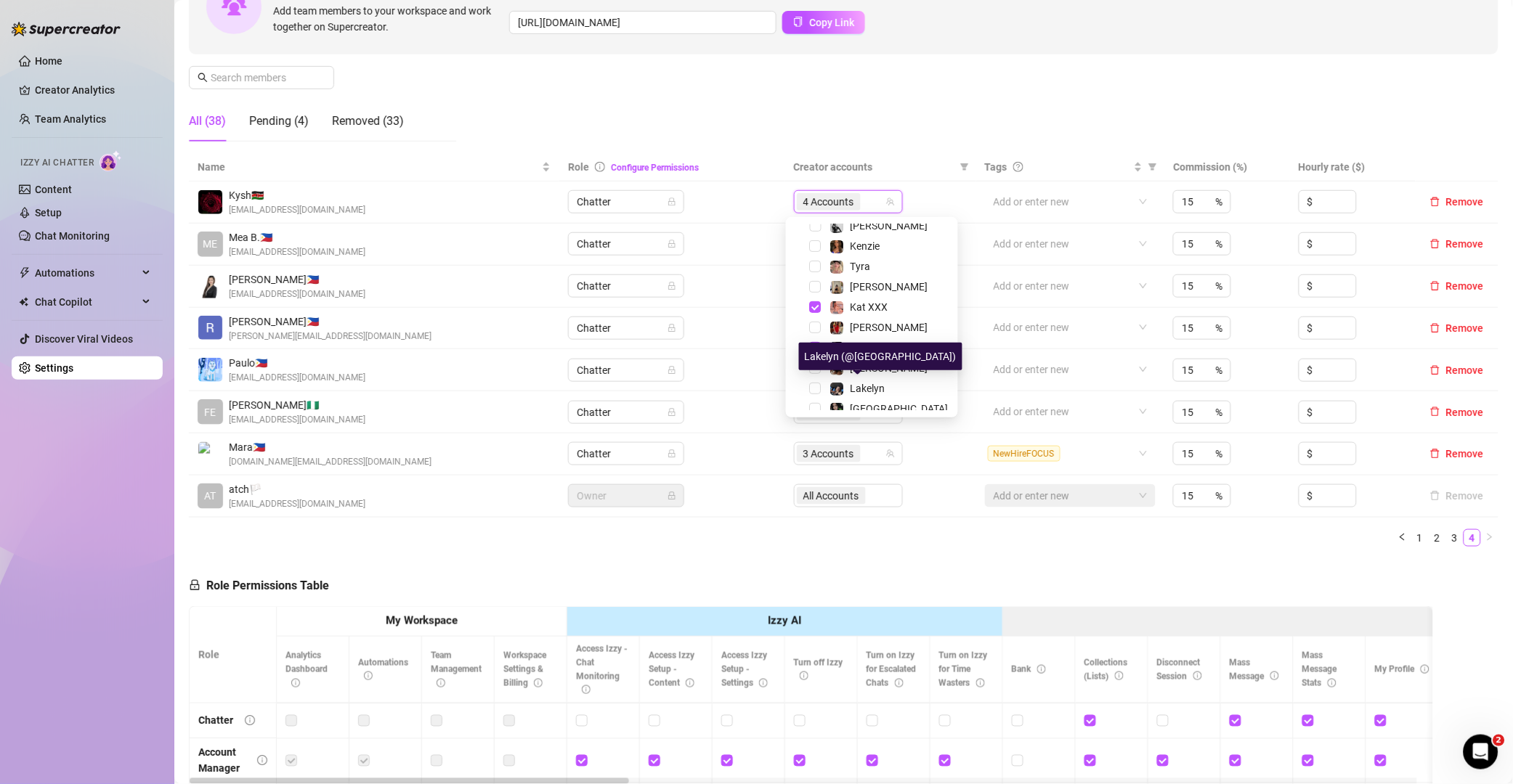
click at [853, 550] on div "Name Role Configure Permissions Creator accounts Tags Commission (%) Hourly rat…" at bounding box center [843, 356] width 1309 height 405
